Goal: Task Accomplishment & Management: Complete application form

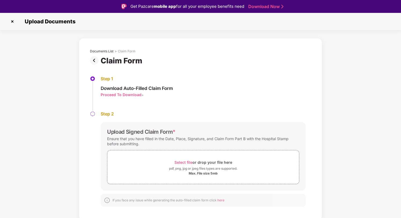
drag, startPoint x: 129, startPoint y: 7, endPoint x: 243, endPoint y: 7, distance: 114.1
click at [243, 7] on div "Get Pazcare mobile app for all your employee benefits need Download Now" at bounding box center [200, 6] width 401 height 13
click at [233, 29] on div "Upload Documents" at bounding box center [200, 21] width 401 height 17
drag, startPoint x: 118, startPoint y: 51, endPoint x: 176, endPoint y: 50, distance: 58.2
click at [176, 51] on div "Documents List > Claim Form" at bounding box center [200, 51] width 221 height 4
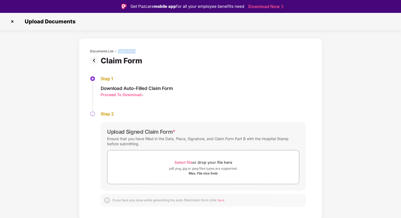
click at [176, 50] on div "Documents List > Claim Form" at bounding box center [200, 51] width 221 height 4
click at [193, 89] on div "Step 1 Download Auto-Filled Claim Form Proceed To Download >" at bounding box center [200, 93] width 221 height 35
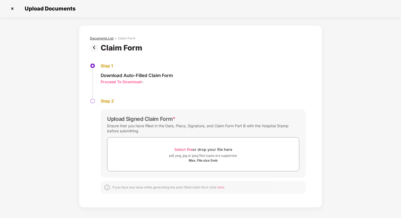
click at [101, 38] on div "Documents List" at bounding box center [102, 38] width 24 height 4
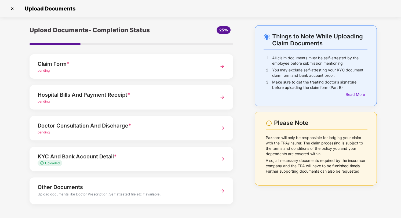
click at [123, 127] on div "Doctor Consultation And Discharge *" at bounding box center [124, 125] width 172 height 9
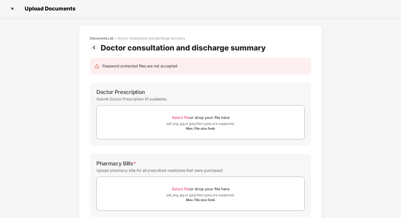
scroll to position [1, 0]
click at [106, 37] on div "Documents List" at bounding box center [102, 38] width 24 height 4
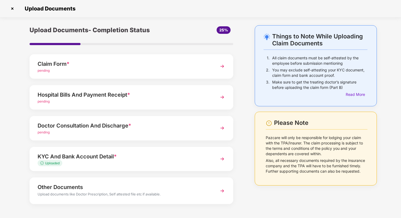
scroll to position [19, 0]
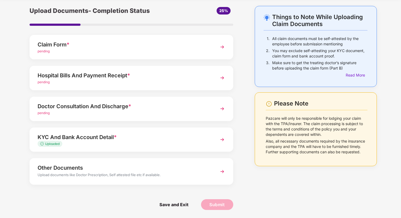
click at [79, 170] on div "Other Documents" at bounding box center [124, 167] width 172 height 9
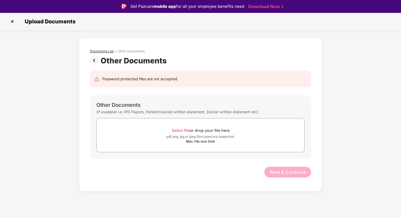
click at [107, 50] on div "Documents List" at bounding box center [102, 51] width 24 height 4
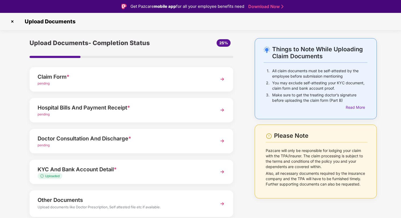
scroll to position [19, 0]
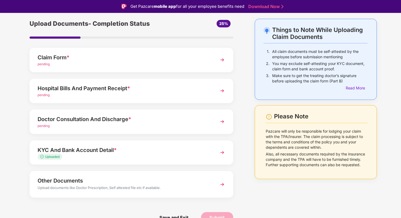
click at [116, 119] on div "Doctor Consultation And Discharge *" at bounding box center [124, 119] width 172 height 9
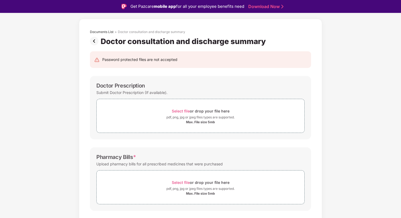
click at [192, 138] on div "Doctor Prescription Submit Doctor Prescription (If available). Select file or d…" at bounding box center [200, 107] width 221 height 63
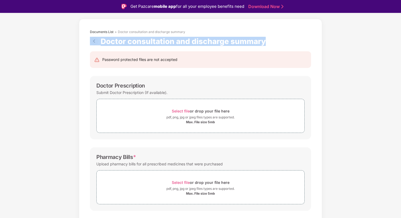
drag, startPoint x: 268, startPoint y: 41, endPoint x: 64, endPoint y: 41, distance: 204.2
click at [64, 41] on div "Documents List > Doctor consultation and discharge summary Doctor consultation …" at bounding box center [200, 169] width 401 height 301
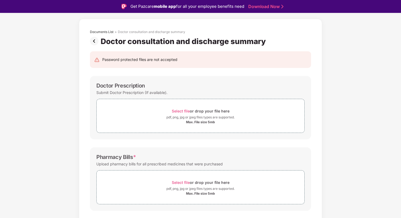
click at [229, 68] on div "Password protected files are not accepted Doctor Prescription Submit Doctor Pre…" at bounding box center [200, 181] width 237 height 271
click at [217, 57] on div "Password protected files are not accepted" at bounding box center [200, 60] width 213 height 6
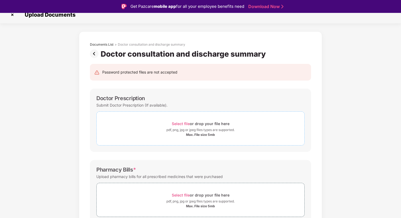
scroll to position [0, 0]
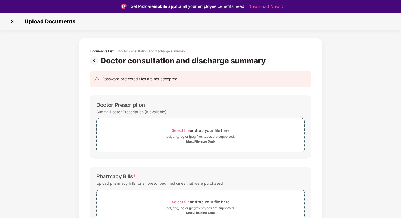
drag, startPoint x: 117, startPoint y: 51, endPoint x: 187, endPoint y: 52, distance: 70.6
click at [187, 52] on div "Documents List > Doctor consultation and discharge summary" at bounding box center [200, 51] width 221 height 4
drag, startPoint x: 187, startPoint y: 52, endPoint x: 118, endPoint y: 51, distance: 69.5
click at [118, 51] on div "Documents List > Doctor consultation and discharge summary" at bounding box center [200, 51] width 221 height 4
click at [142, 54] on div "Documents List > Doctor consultation and discharge summary" at bounding box center [200, 52] width 221 height 7
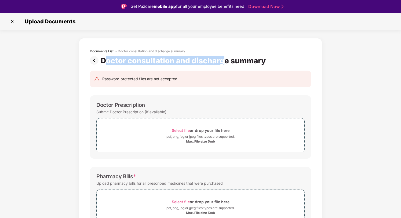
drag, startPoint x: 103, startPoint y: 61, endPoint x: 224, endPoint y: 59, distance: 120.8
click at [224, 60] on div "Doctor consultation and discharge summary" at bounding box center [184, 60] width 167 height 9
click at [224, 59] on div "Doctor consultation and discharge summary" at bounding box center [184, 60] width 167 height 9
drag, startPoint x: 265, startPoint y: 59, endPoint x: 101, endPoint y: 57, distance: 163.7
click at [101, 57] on div "Doctor consultation and discharge summary" at bounding box center [184, 60] width 167 height 9
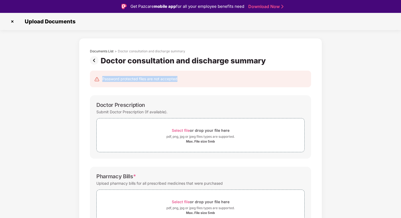
drag, startPoint x: 103, startPoint y: 79, endPoint x: 192, endPoint y: 79, distance: 89.4
click at [192, 79] on div "Password protected files are not accepted" at bounding box center [200, 79] width 213 height 6
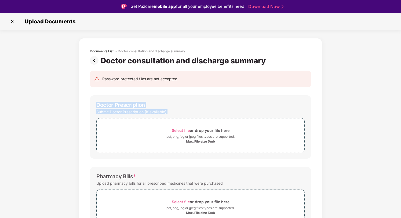
drag, startPoint x: 94, startPoint y: 106, endPoint x: 180, endPoint y: 118, distance: 86.9
click at [180, 118] on div "Doctor Prescription Submit Doctor Prescription (If available). Select file or d…" at bounding box center [200, 126] width 221 height 63
click at [149, 101] on div "Doctor Prescription Submit Doctor Prescription (If available). Select file or d…" at bounding box center [200, 126] width 221 height 63
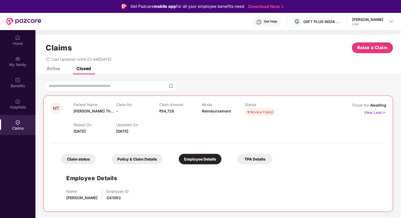
click at [47, 67] on div "Active" at bounding box center [53, 68] width 13 height 5
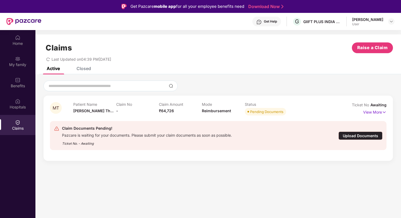
click at [377, 137] on div "Upload Documents" at bounding box center [360, 136] width 44 height 8
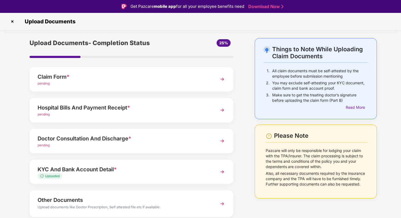
click at [141, 96] on div "Upload Documents- Completion Status 25% Claim Form * pending Hospital Bills And…" at bounding box center [131, 144] width 214 height 212
click at [142, 82] on div "pending" at bounding box center [124, 83] width 172 height 5
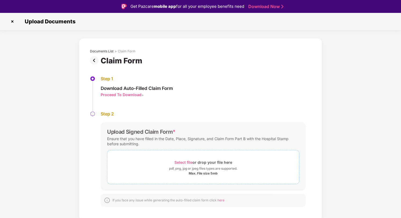
click at [186, 163] on span "Select file" at bounding box center [183, 162] width 18 height 5
click at [107, 49] on div "Documents List" at bounding box center [102, 51] width 24 height 4
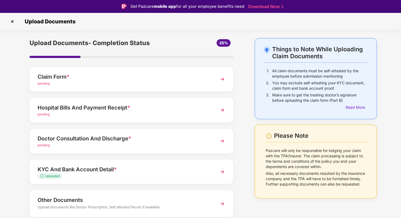
click at [188, 104] on div "Hospital Bills And Payment Receipt *" at bounding box center [124, 107] width 172 height 9
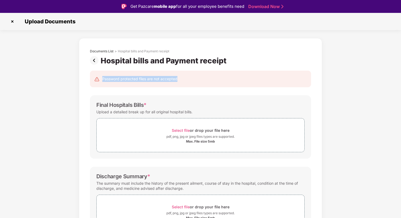
drag, startPoint x: 102, startPoint y: 78, endPoint x: 187, endPoint y: 78, distance: 84.8
click at [187, 78] on div "Password protected files are not accepted" at bounding box center [200, 79] width 213 height 6
click at [188, 83] on div "Password protected files are not accepted" at bounding box center [200, 79] width 221 height 17
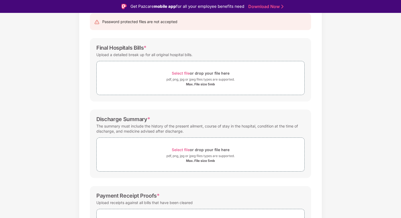
scroll to position [57, 0]
drag, startPoint x: 160, startPoint y: 69, endPoint x: 289, endPoint y: 94, distance: 131.2
click at [289, 94] on div "Select file or drop your file here pdf, png, jpg or jpeg files types are suppor…" at bounding box center [200, 78] width 208 height 34
click at [363, 95] on div "Documents List > Hospital bills and Payment receipt Hospital bills and Payment …" at bounding box center [200, 131] width 401 height 301
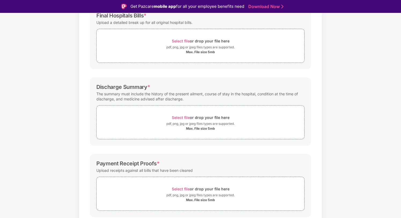
scroll to position [108, 0]
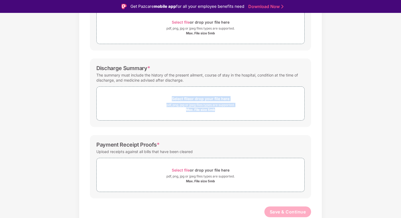
drag, startPoint x: 159, startPoint y: 99, endPoint x: 239, endPoint y: 125, distance: 83.9
click at [239, 125] on div "Discharge Summary * The summary must include the history of the present ailment…" at bounding box center [200, 93] width 221 height 68
click at [239, 132] on div "Password protected files are not accepted Final Hospitals Bills * Upload a deta…" at bounding box center [200, 92] width 237 height 271
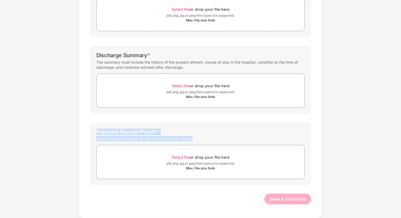
drag, startPoint x: 93, startPoint y: 132, endPoint x: 203, endPoint y: 138, distance: 109.9
click at [203, 138] on div "Payment Receipt Proofs * Upload receipts against all bills that have been clear…" at bounding box center [200, 153] width 221 height 63
click at [203, 138] on div "Upload receipts against all bills that have been cleared" at bounding box center [200, 138] width 208 height 7
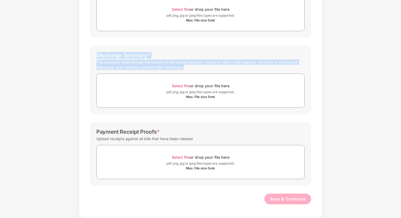
drag, startPoint x: 94, startPoint y: 54, endPoint x: 200, endPoint y: 68, distance: 107.2
click at [200, 68] on div "Discharge Summary * The summary must include the history of the present ailment…" at bounding box center [200, 80] width 221 height 68
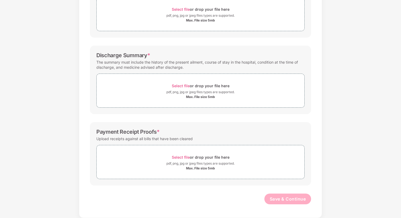
click at [227, 132] on div "Payment Receipt Proofs *" at bounding box center [200, 132] width 208 height 6
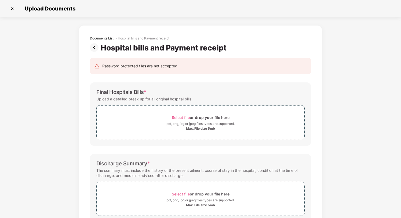
scroll to position [0, 0]
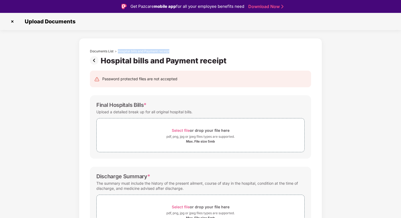
drag, startPoint x: 118, startPoint y: 52, endPoint x: 188, endPoint y: 52, distance: 69.2
click at [188, 52] on div "Documents List > Hospital bills and Payment receipt" at bounding box center [200, 51] width 221 height 4
click at [112, 52] on div "Documents List" at bounding box center [102, 51] width 24 height 4
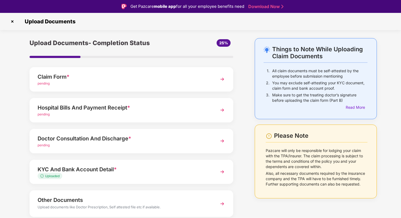
scroll to position [19, 0]
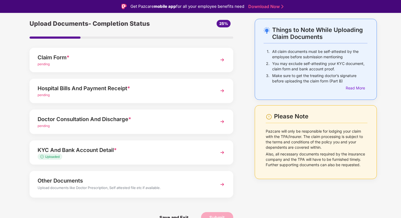
click at [219, 121] on img at bounding box center [222, 122] width 10 height 10
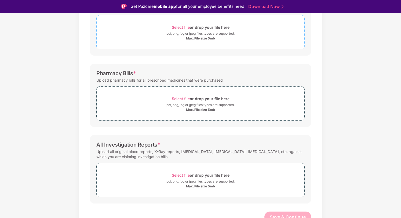
scroll to position [107, 0]
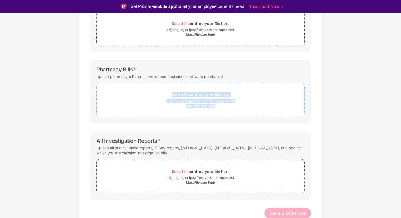
drag, startPoint x: 166, startPoint y: 93, endPoint x: 224, endPoint y: 106, distance: 59.6
click at [225, 106] on div "Select file or drop your file here pdf, png, jpg or jpeg files types are suppor…" at bounding box center [201, 99] width 208 height 17
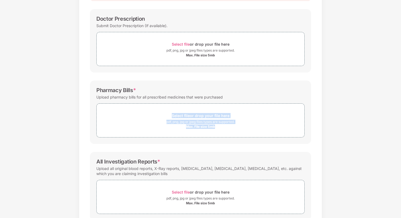
scroll to position [0, 0]
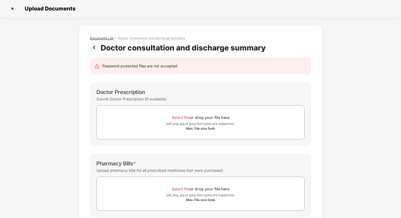
click at [108, 38] on div "Documents List" at bounding box center [102, 38] width 24 height 4
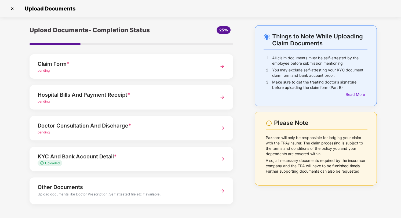
click at [11, 8] on img at bounding box center [12, 8] width 9 height 9
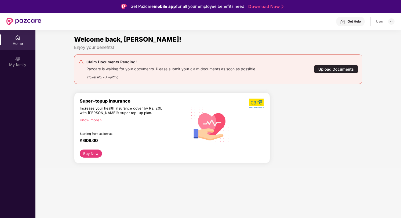
click at [338, 71] on div "Upload Documents" at bounding box center [336, 69] width 44 height 8
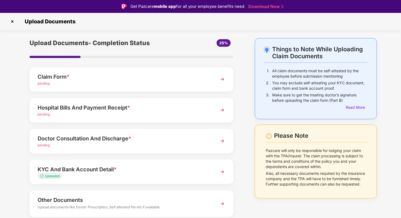
click at [118, 73] on div "Claim Form *" at bounding box center [124, 76] width 172 height 9
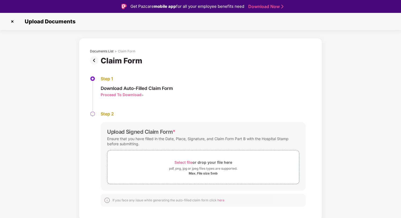
click at [112, 95] on div "Proceed To Download" at bounding box center [121, 94] width 41 height 5
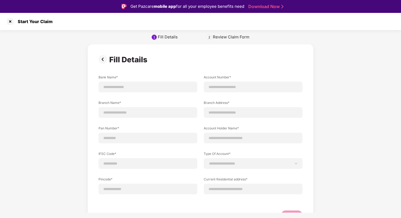
click at [220, 43] on div "**********" at bounding box center [200, 113] width 401 height 200
click at [220, 37] on div "Review Claim Form" at bounding box center [231, 36] width 37 height 5
click at [211, 37] on div "2" at bounding box center [209, 37] width 5 height 5
click at [210, 37] on div "2" at bounding box center [209, 37] width 2 height 4
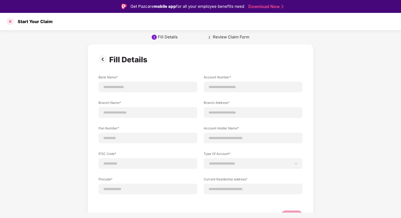
click at [8, 21] on div at bounding box center [10, 21] width 9 height 9
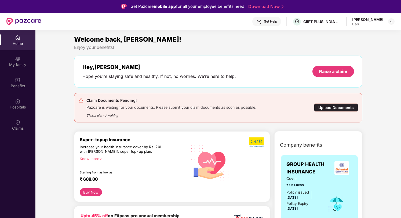
click at [345, 108] on div "Upload Documents" at bounding box center [336, 107] width 44 height 8
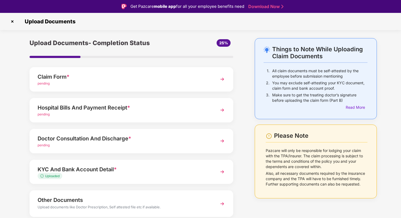
click at [221, 77] on img at bounding box center [222, 79] width 10 height 10
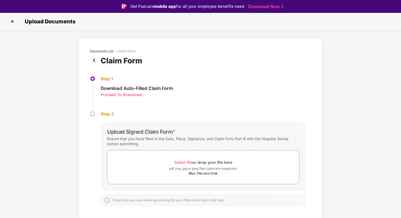
scroll to position [13, 0]
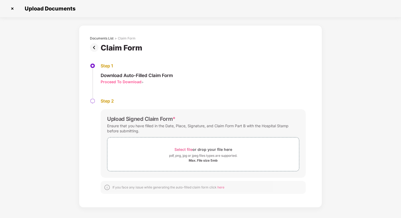
click at [222, 188] on span "here" at bounding box center [220, 187] width 7 height 4
click at [182, 149] on span "Select file" at bounding box center [183, 149] width 18 height 5
click at [187, 150] on span "Select file" at bounding box center [183, 149] width 18 height 5
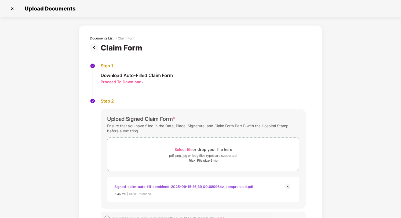
click at [180, 117] on div "Upload Signed Claim Form *" at bounding box center [203, 119] width 192 height 6
